Goal: Transaction & Acquisition: Book appointment/travel/reservation

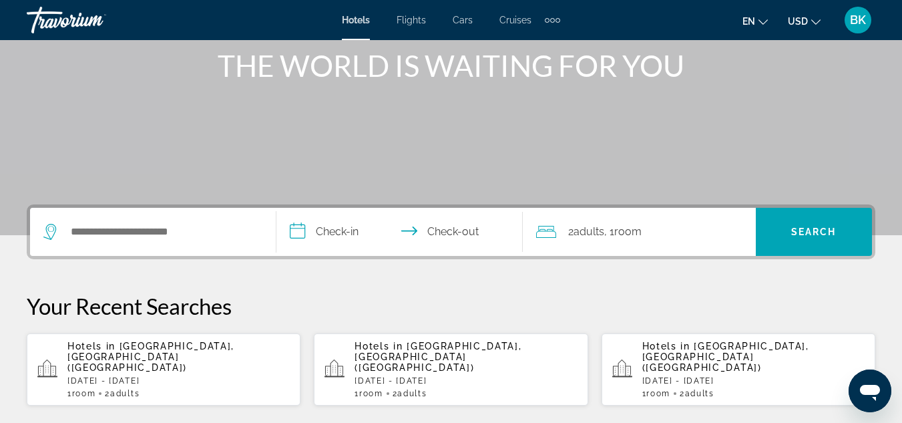
scroll to position [184, 0]
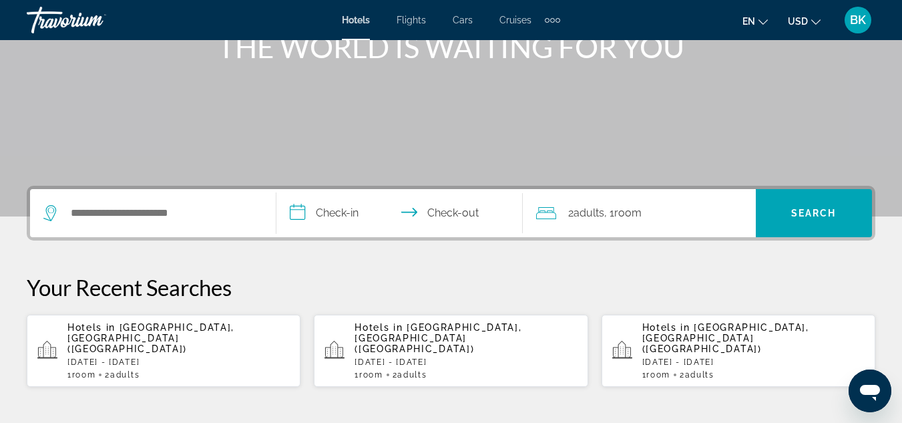
click at [214, 328] on span "[GEOGRAPHIC_DATA], [GEOGRAPHIC_DATA] ([GEOGRAPHIC_DATA])" at bounding box center [150, 338] width 167 height 32
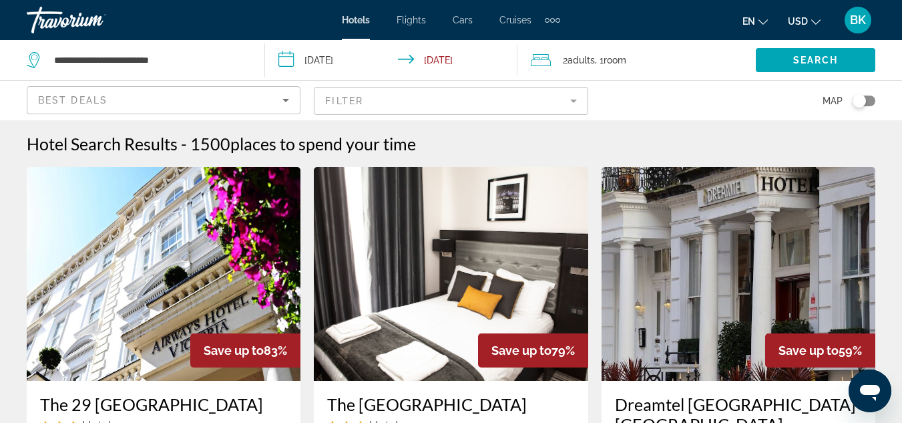
click at [537, 88] on mat-form-field "Filter" at bounding box center [451, 101] width 274 height 28
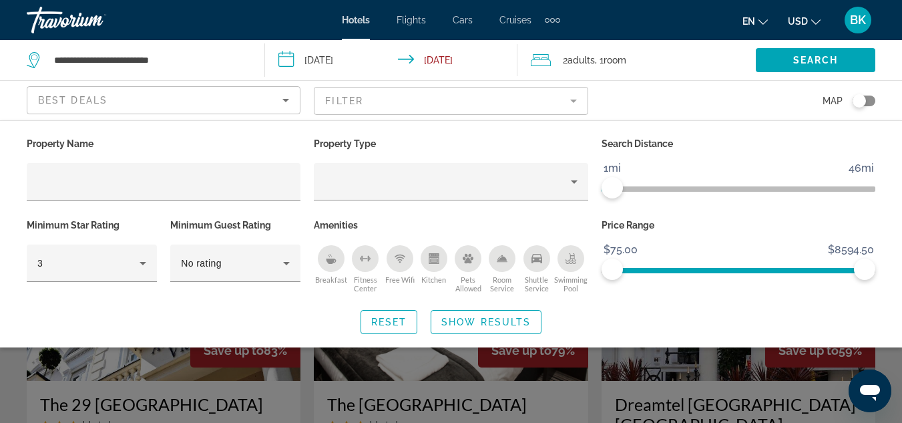
click at [606, 190] on span "ngx-slider" at bounding box center [607, 188] width 11 height 5
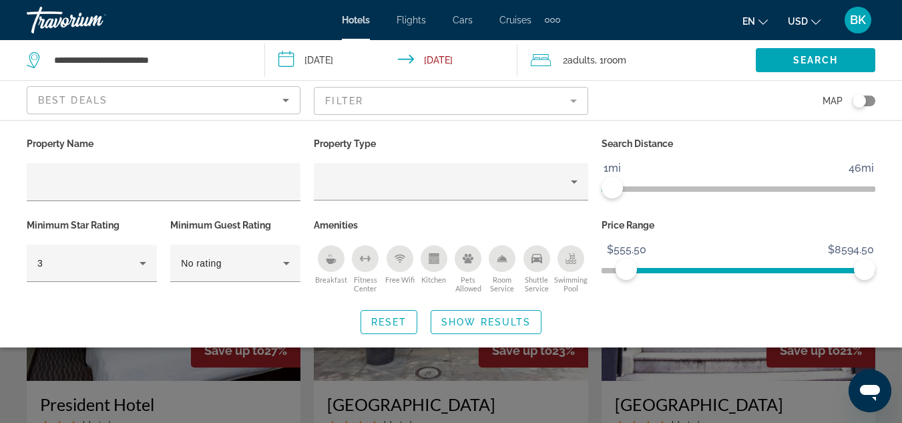
click at [626, 270] on ngx-slider "$75.00 $8594.50 $555.50 $8594.50" at bounding box center [739, 269] width 274 height 3
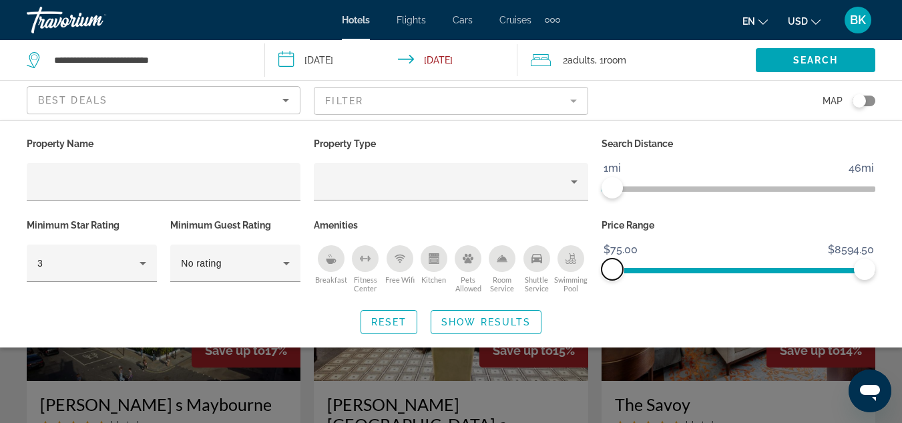
drag, startPoint x: 626, startPoint y: 270, endPoint x: 586, endPoint y: 268, distance: 40.8
click at [586, 268] on div "Property Name Property Type Search Distance 1mi 46mi 1mi Minimum Star Rating 3 …" at bounding box center [451, 215] width 862 height 162
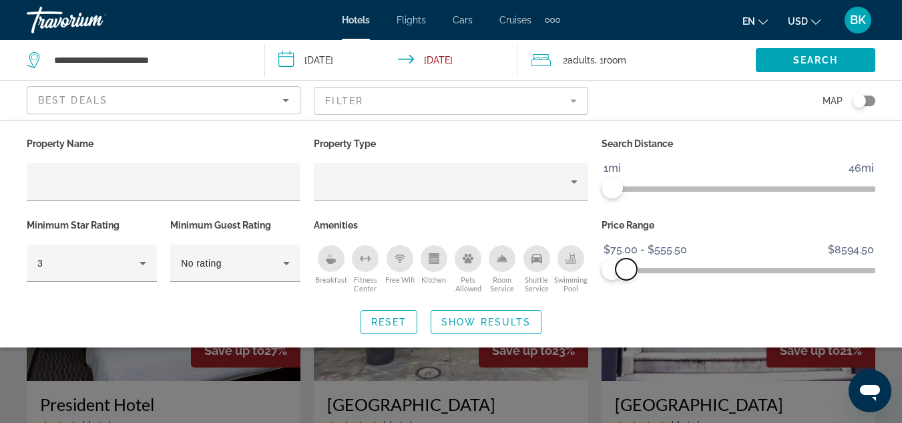
drag, startPoint x: 859, startPoint y: 272, endPoint x: 626, endPoint y: 298, distance: 233.8
click at [626, 298] on div "Property Name Property Type Search Distance 1mi 46mi 1mi Minimum Star Rating 3 …" at bounding box center [451, 234] width 902 height 200
click at [519, 322] on span "Show Results" at bounding box center [485, 321] width 89 height 11
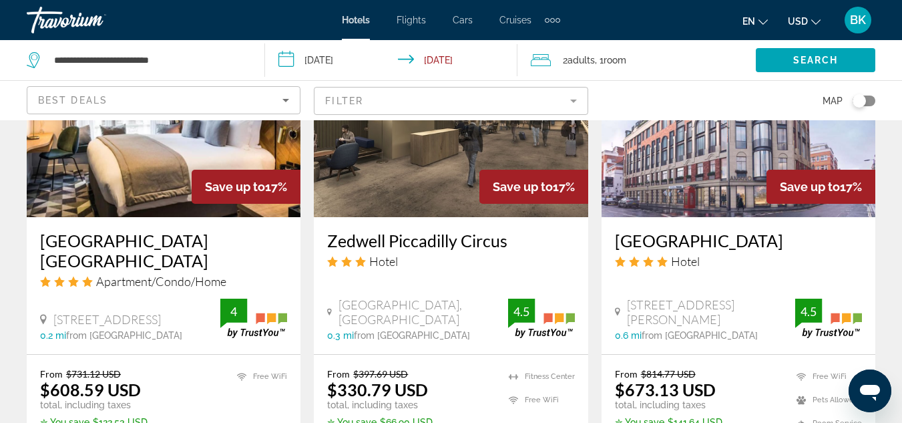
scroll to position [1167, 0]
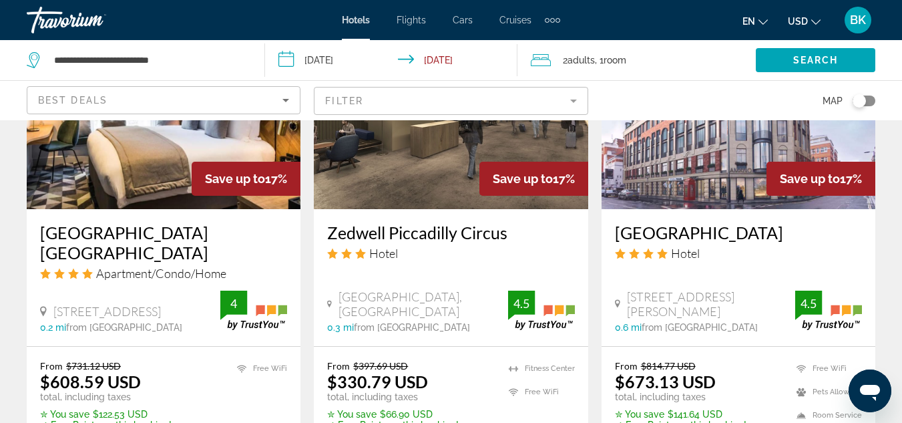
click at [420, 174] on img "Main content" at bounding box center [451, 102] width 274 height 214
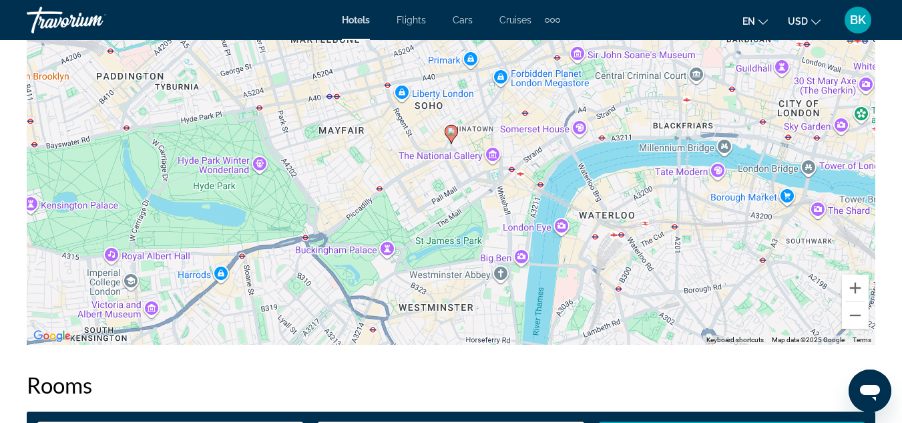
scroll to position [1657, 0]
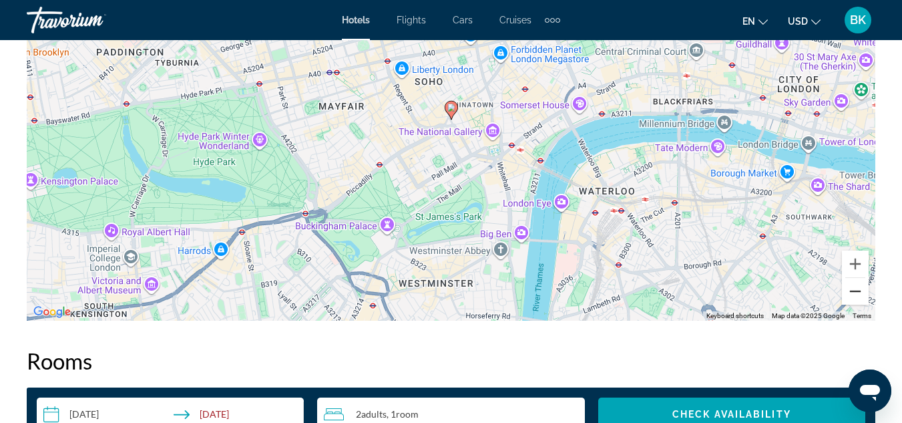
click at [851, 284] on button "Zoom out" at bounding box center [855, 291] width 27 height 27
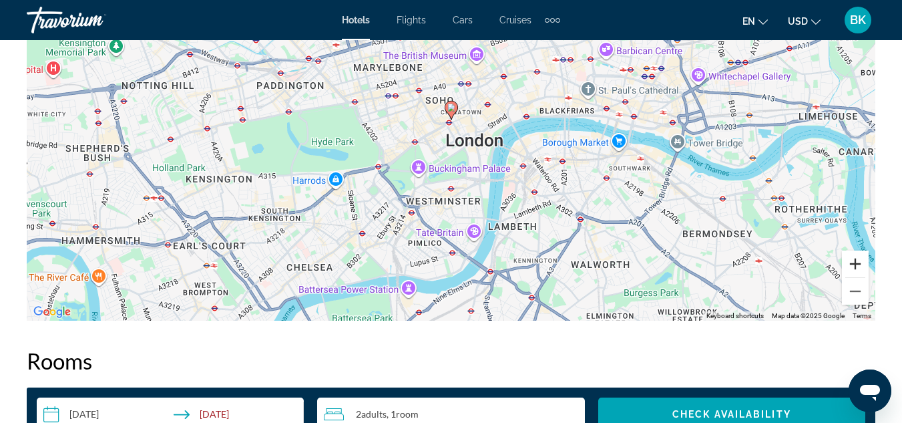
click at [854, 269] on button "Zoom in" at bounding box center [855, 263] width 27 height 27
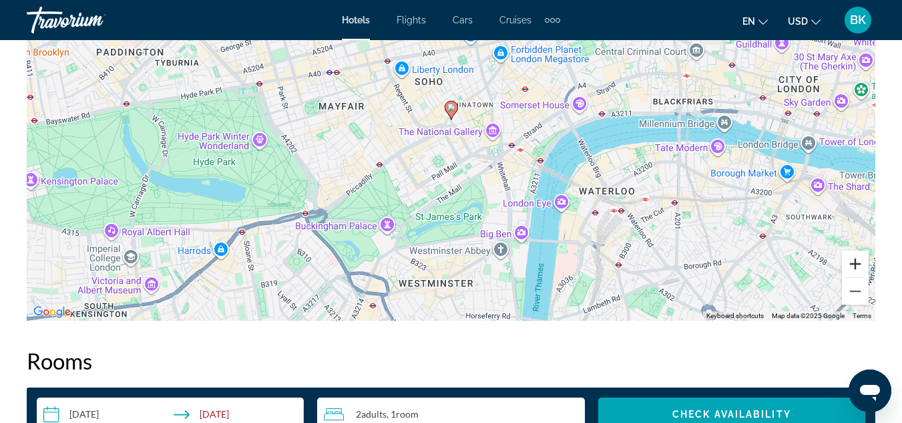
click at [854, 269] on button "Zoom in" at bounding box center [855, 263] width 27 height 27
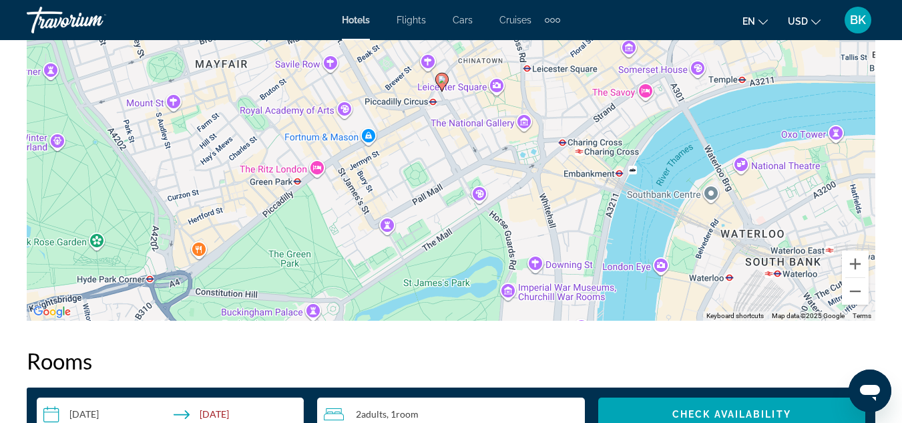
drag, startPoint x: 517, startPoint y: 204, endPoint x: 507, endPoint y: 172, distance: 32.9
click at [507, 172] on div "To activate drag with keyboard, press Alt + Enter. Once in keyboard drag state,…" at bounding box center [451, 120] width 849 height 401
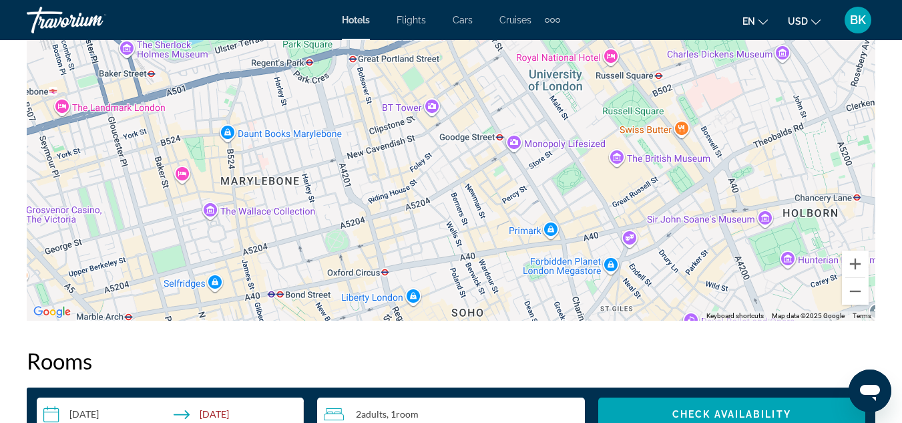
drag, startPoint x: 480, startPoint y: 105, endPoint x: 552, endPoint y: 404, distance: 307.5
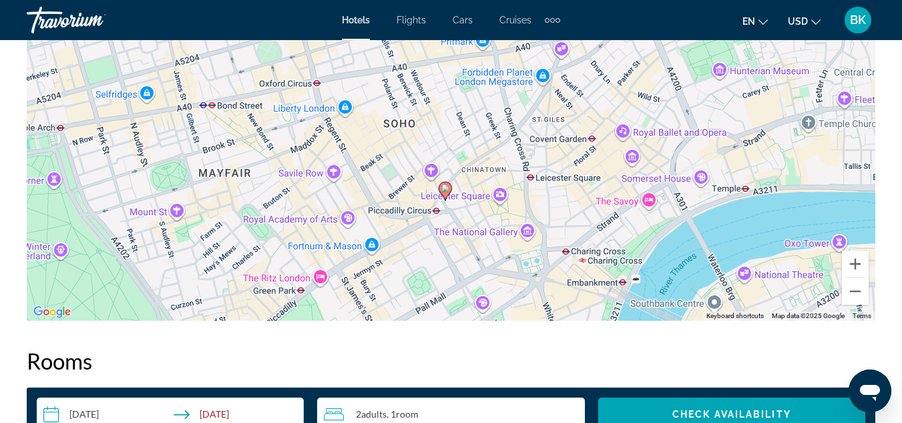
drag, startPoint x: 513, startPoint y: 280, endPoint x: 445, endPoint y: 89, distance: 202.7
click at [445, 89] on div "To activate drag with keyboard, press Alt + Enter. Once in keyboard drag state,…" at bounding box center [451, 120] width 849 height 401
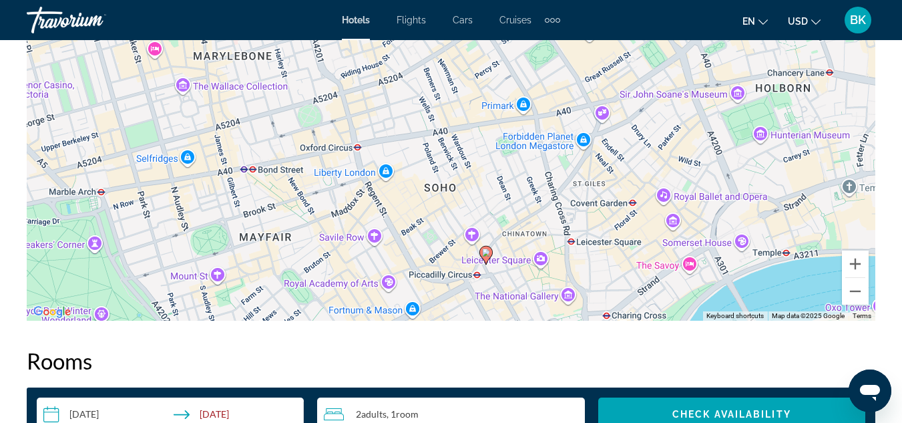
drag, startPoint x: 545, startPoint y: 213, endPoint x: 586, endPoint y: 276, distance: 74.5
click at [586, 276] on div "To activate drag with keyboard, press Alt + Enter. Once in keyboard drag state,…" at bounding box center [451, 120] width 849 height 401
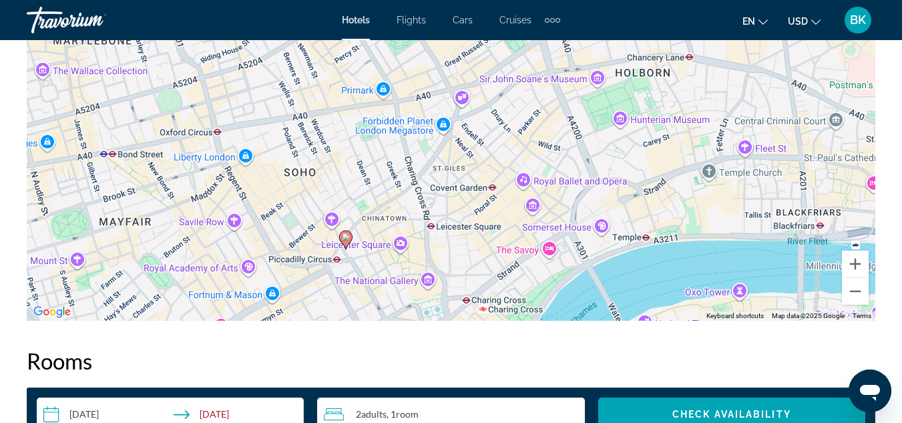
drag, startPoint x: 470, startPoint y: 111, endPoint x: 327, endPoint y: 92, distance: 144.1
click at [327, 92] on div "To activate drag with keyboard, press Alt + Enter. Once in keyboard drag state,…" at bounding box center [451, 120] width 849 height 401
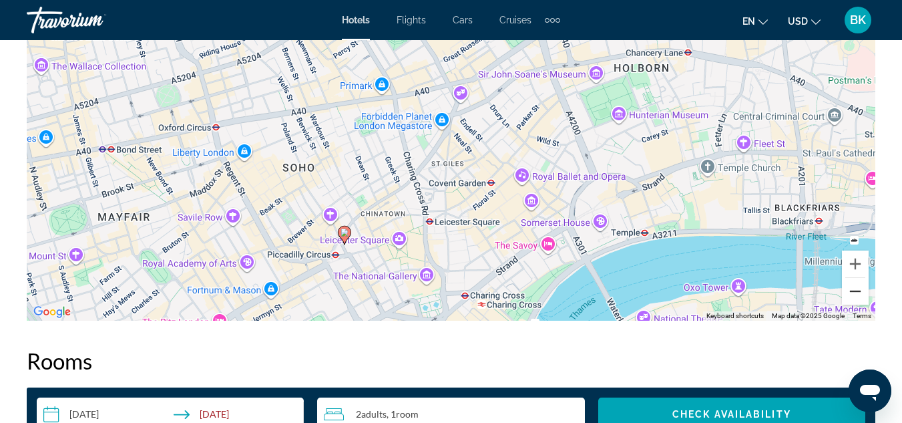
click at [858, 290] on button "Zoom out" at bounding box center [855, 291] width 27 height 27
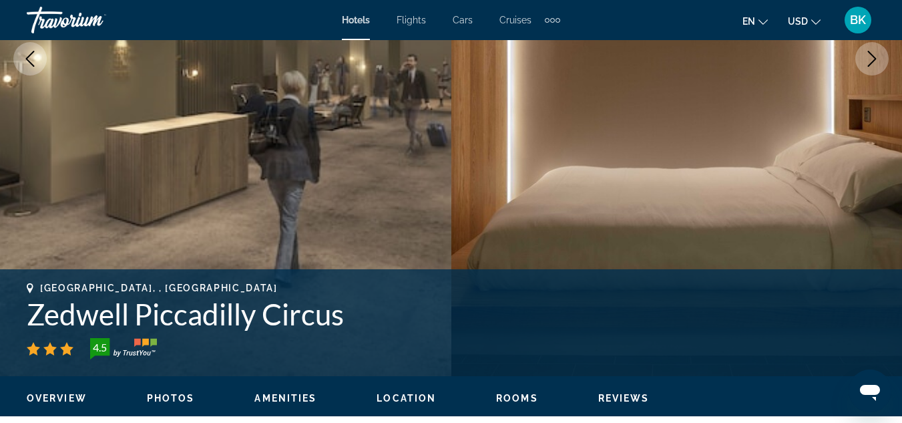
scroll to position [290, 0]
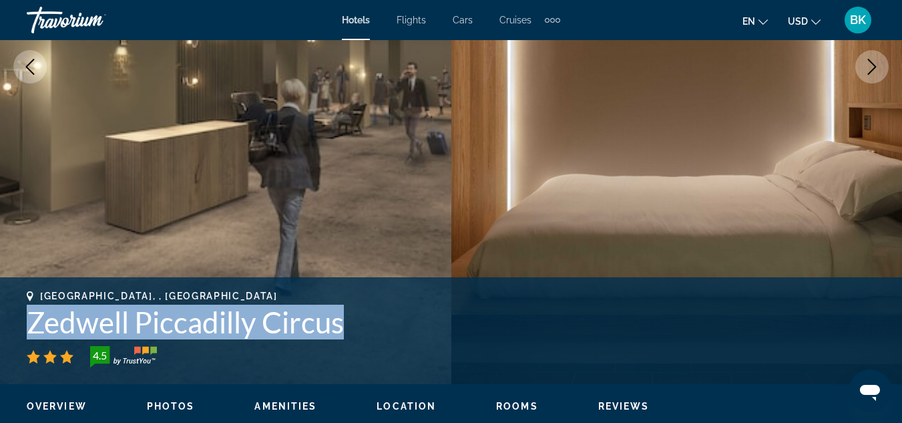
drag, startPoint x: 31, startPoint y: 324, endPoint x: 351, endPoint y: 335, distance: 320.0
click at [351, 335] on h1 "Zedwell Piccadilly Circus" at bounding box center [451, 321] width 849 height 35
click at [312, 329] on h1 "Zedwell Piccadilly Circus" at bounding box center [451, 321] width 849 height 35
drag, startPoint x: 32, startPoint y: 325, endPoint x: 359, endPoint y: 324, distance: 327.2
click at [359, 324] on h1 "Zedwell Piccadilly Circus" at bounding box center [451, 321] width 849 height 35
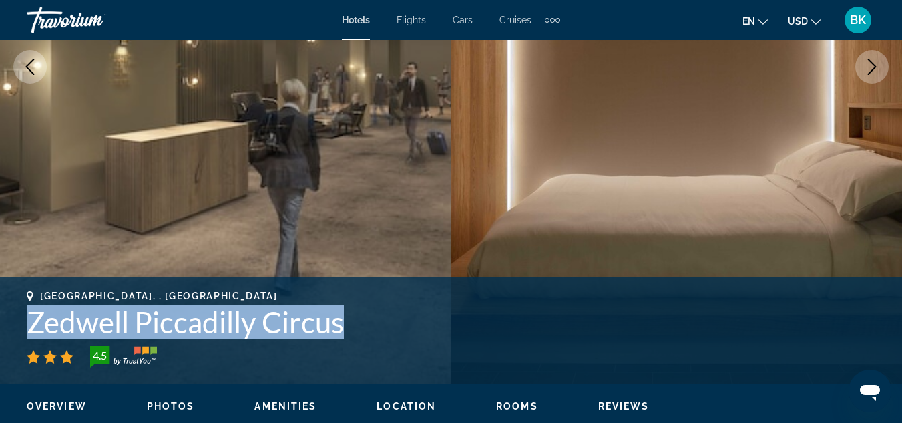
click at [308, 318] on h1 "Zedwell Piccadilly Circus" at bounding box center [451, 321] width 849 height 35
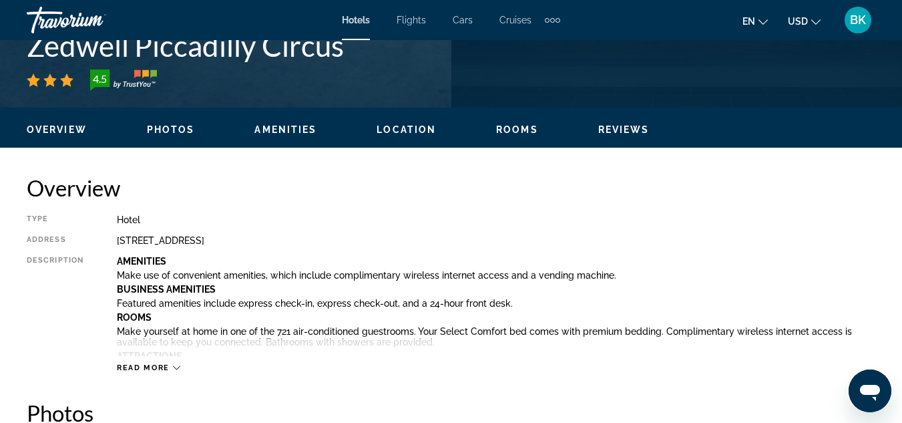
scroll to position [608, 0]
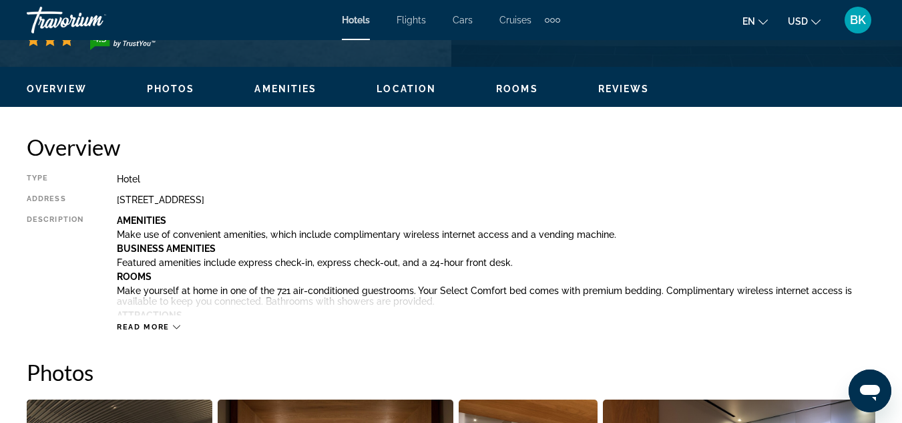
click at [145, 329] on span "Read more" at bounding box center [143, 326] width 53 height 9
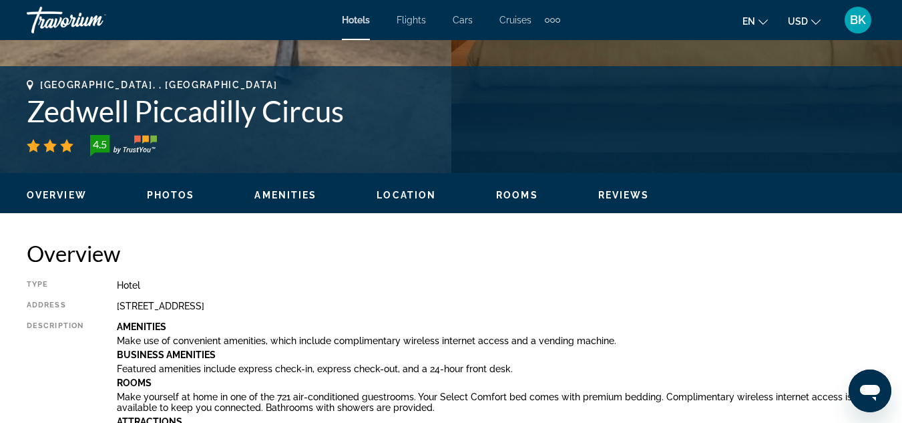
scroll to position [520, 0]
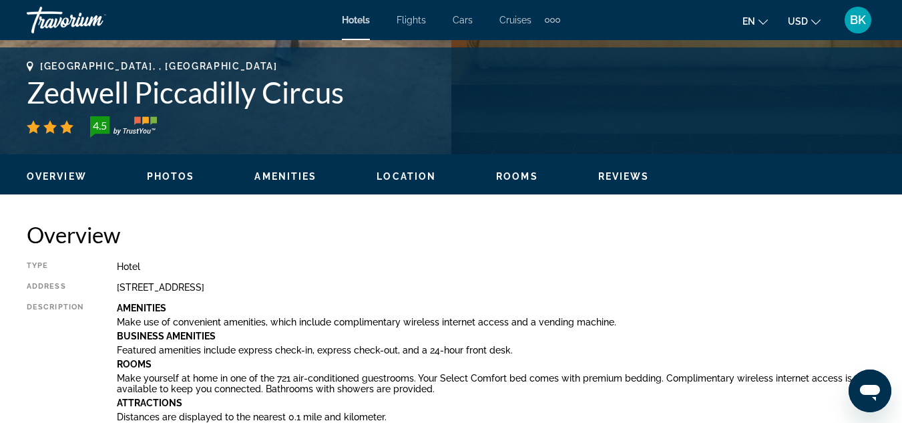
drag, startPoint x: 126, startPoint y: 286, endPoint x: 224, endPoint y: 281, distance: 98.3
click at [118, 289] on div "[STREET_ADDRESS]" at bounding box center [496, 287] width 758 height 11
drag, startPoint x: 118, startPoint y: 289, endPoint x: 429, endPoint y: 301, distance: 310.7
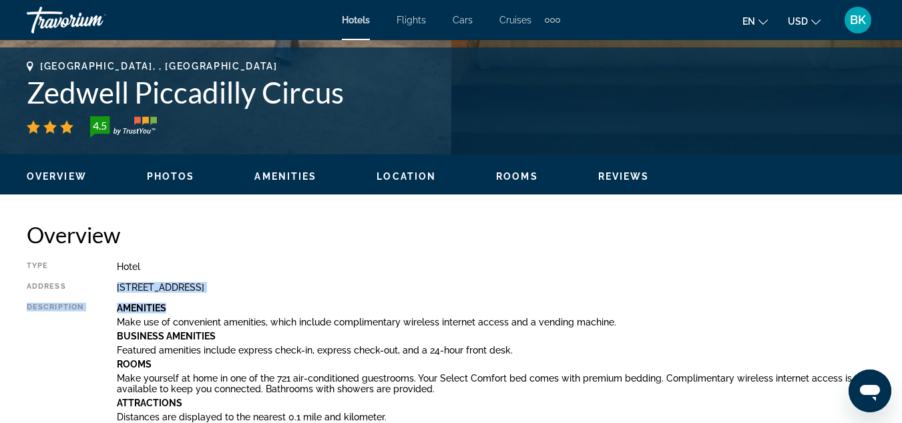
click at [413, 284] on div "[STREET_ADDRESS]" at bounding box center [496, 287] width 758 height 11
drag, startPoint x: 117, startPoint y: 284, endPoint x: 456, endPoint y: 294, distance: 339.3
copy div "[STREET_ADDRESS]"
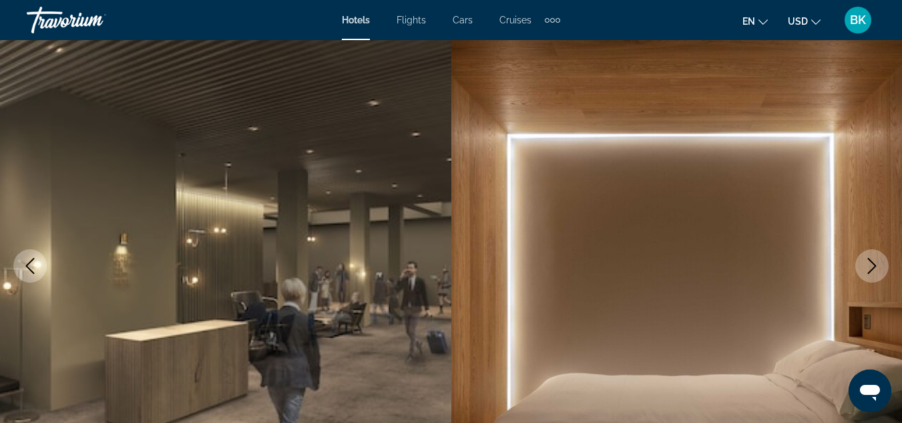
scroll to position [0, 0]
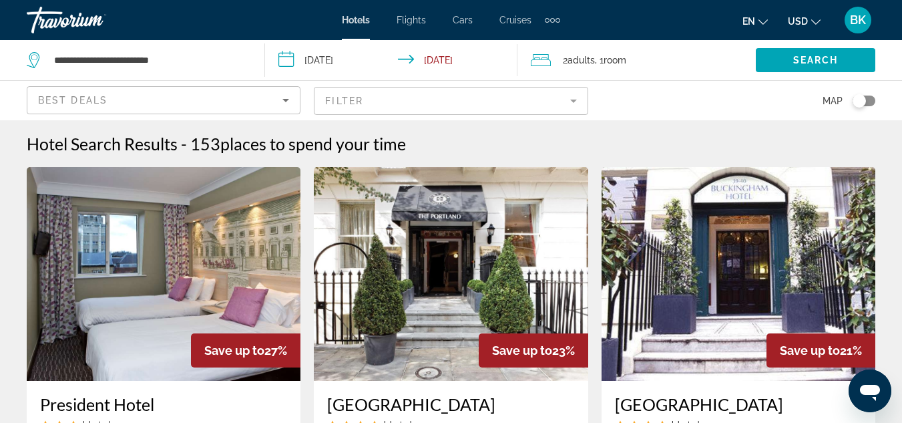
click at [367, 96] on mat-form-field "Filter" at bounding box center [451, 101] width 274 height 28
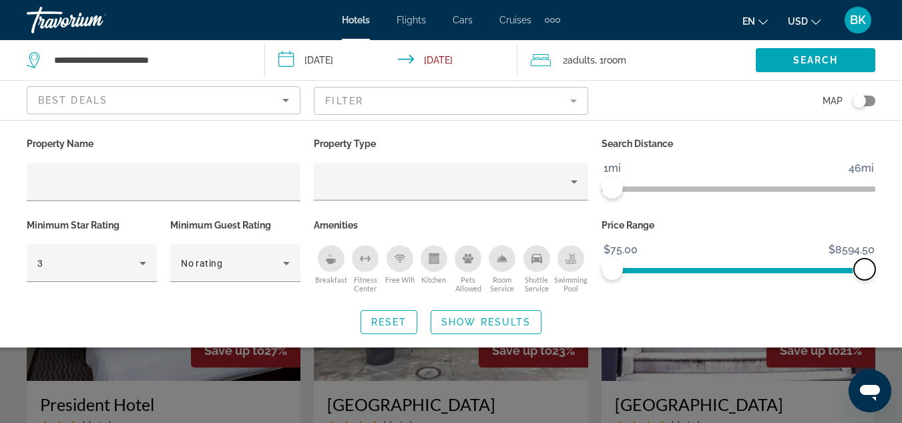
drag, startPoint x: 627, startPoint y: 271, endPoint x: 887, endPoint y: 280, distance: 259.9
click at [887, 280] on div "Property Name Property Type Search Distance 1mi 46mi 1mi Minimum Star Rating 3 …" at bounding box center [451, 234] width 902 height 200
drag, startPoint x: 610, startPoint y: 269, endPoint x: 762, endPoint y: 282, distance: 153.4
click at [762, 282] on div "Price Range $75.00 $8594.50 $5149.50 $8594.50 $75.00 - $1907.00" at bounding box center [738, 256] width 287 height 81
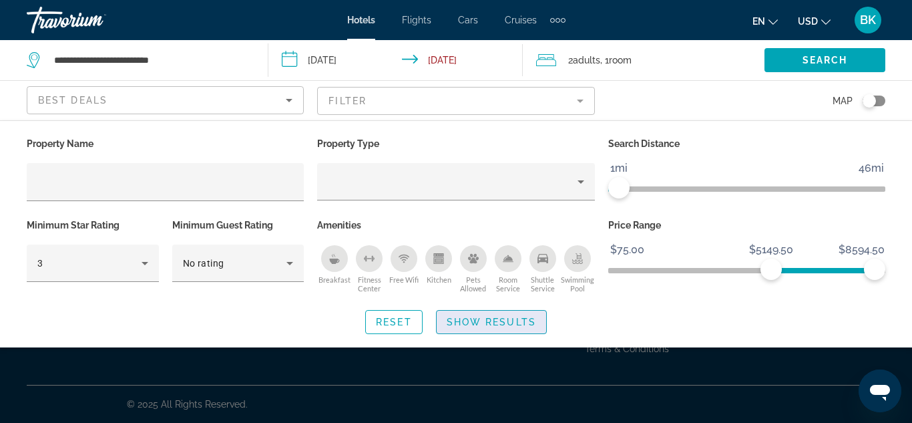
click at [523, 320] on span "Show Results" at bounding box center [491, 321] width 89 height 11
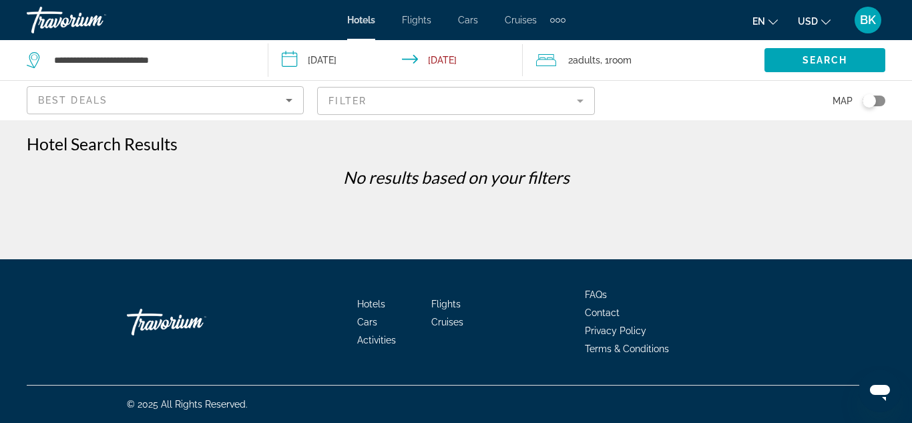
click at [554, 86] on button "Filter" at bounding box center [455, 100] width 277 height 29
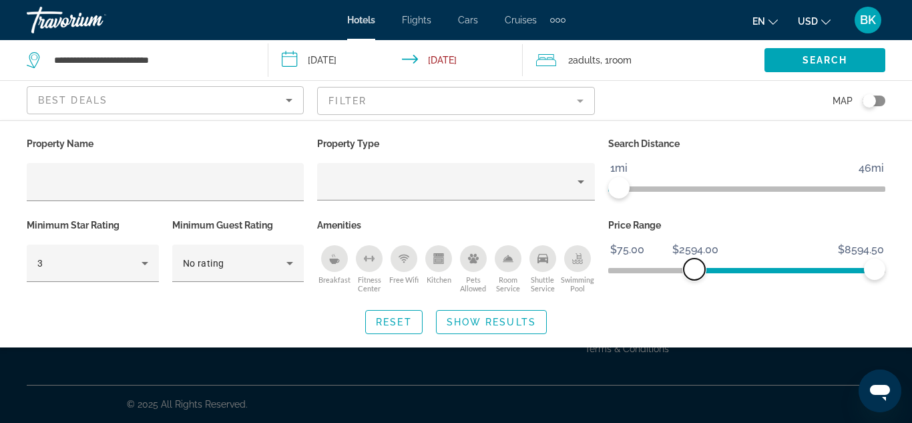
drag, startPoint x: 771, startPoint y: 267, endPoint x: 694, endPoint y: 270, distance: 77.5
click at [694, 270] on span "ngx-slider" at bounding box center [694, 268] width 21 height 21
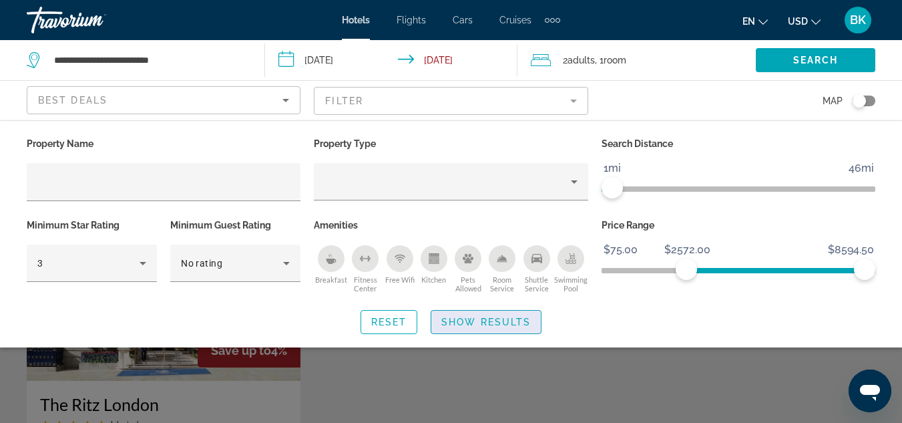
click at [531, 321] on span "Search widget" at bounding box center [485, 322] width 109 height 32
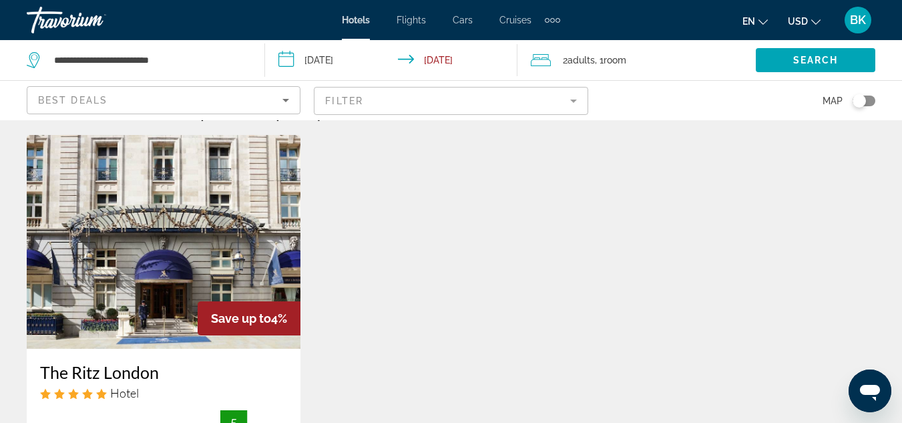
scroll to position [18, 0]
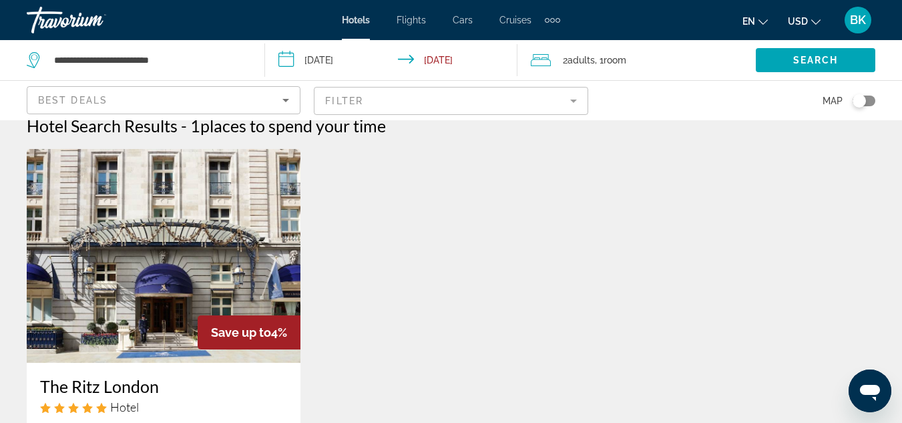
click at [205, 202] on img "Main content" at bounding box center [164, 256] width 274 height 214
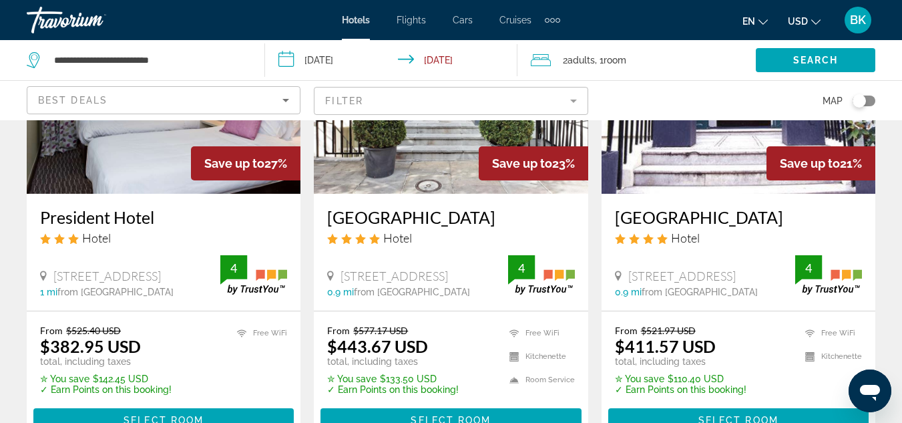
scroll to position [163, 0]
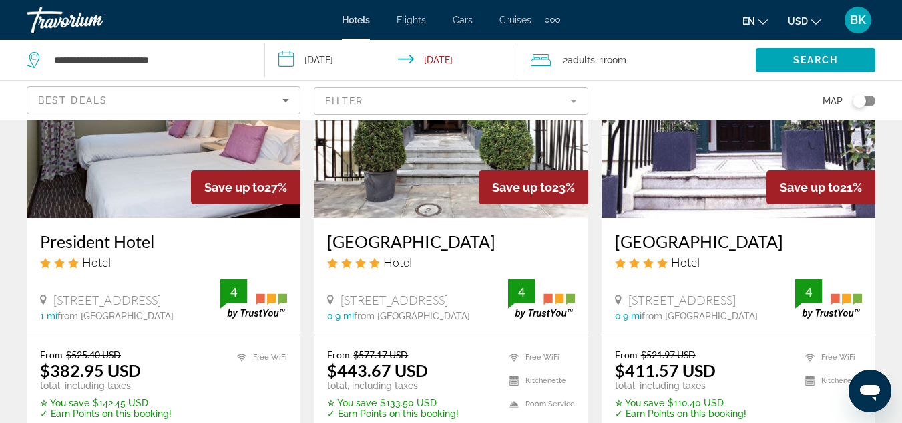
click at [164, 175] on img "Main content" at bounding box center [164, 111] width 274 height 214
